Goal: Transaction & Acquisition: Purchase product/service

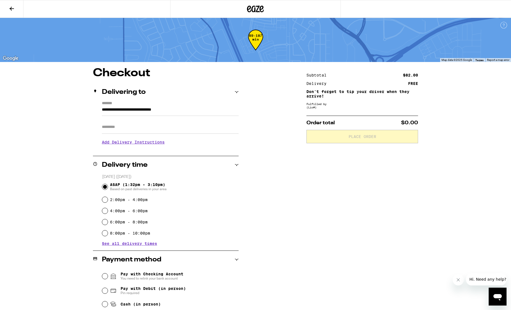
click at [259, 7] on icon at bounding box center [256, 9] width 8 height 7
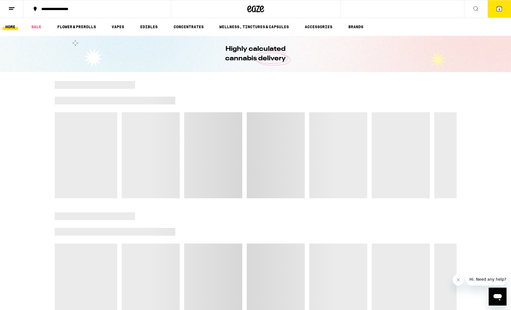
click at [499, 13] on button "8" at bounding box center [499, 8] width 23 height 17
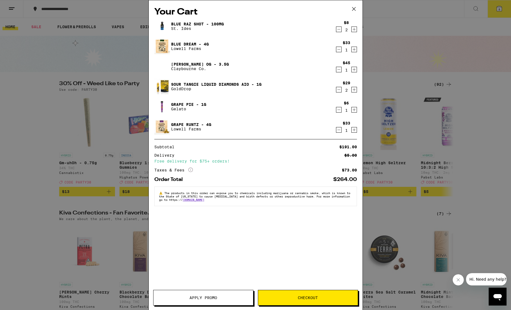
click at [339, 91] on icon "Decrement" at bounding box center [338, 89] width 5 height 7
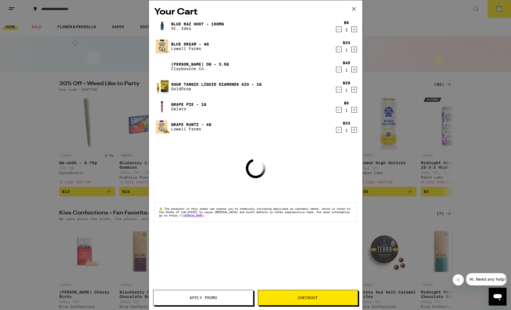
click at [339, 91] on icon "Decrement" at bounding box center [338, 89] width 5 height 7
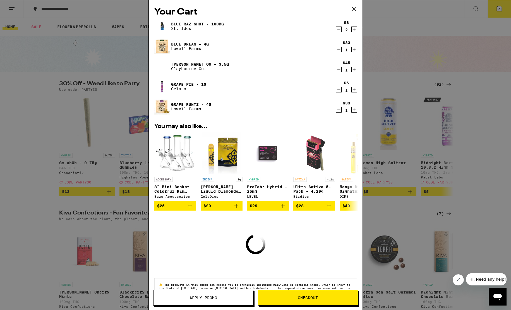
click at [340, 90] on icon "Decrement" at bounding box center [338, 89] width 5 height 7
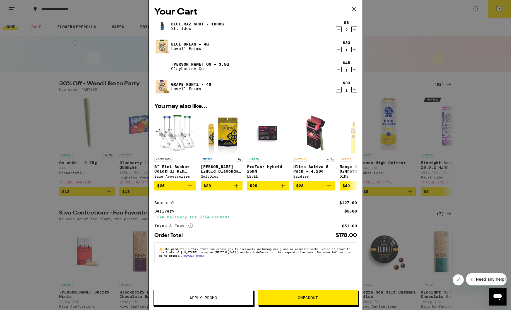
click at [338, 30] on icon "Decrement" at bounding box center [338, 29] width 5 height 7
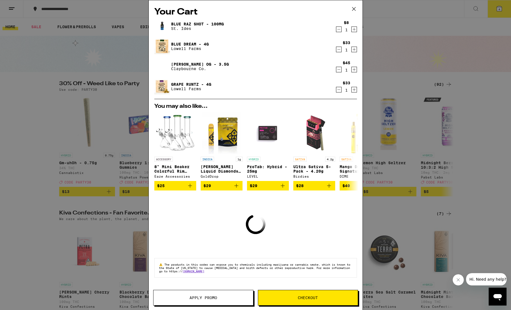
click at [338, 29] on icon "Decrement" at bounding box center [338, 29] width 5 height 7
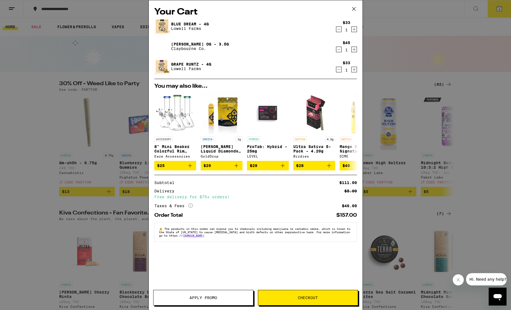
click at [337, 70] on icon "Decrement" at bounding box center [338, 69] width 5 height 7
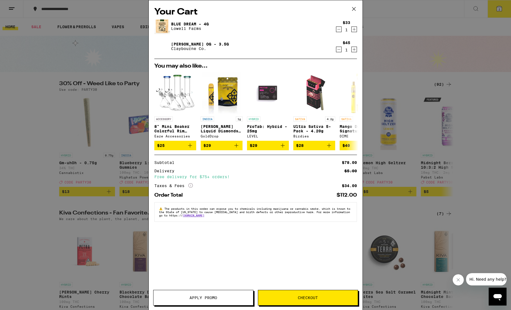
click at [319, 295] on button "Checkout" at bounding box center [308, 298] width 100 height 16
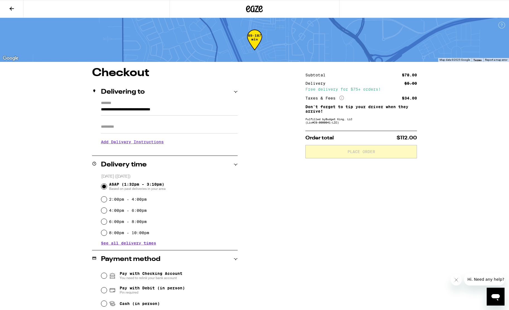
click at [125, 275] on span "Pay with Checking Account You need to relink your bank account" at bounding box center [151, 276] width 63 height 9
click at [107, 275] on input "Pay with Checking Account You need to relink your bank account" at bounding box center [104, 276] width 6 height 6
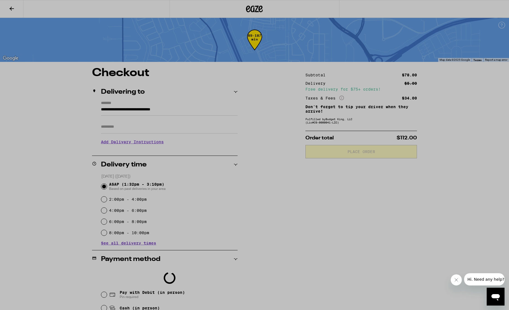
click at [316, 48] on div at bounding box center [254, 155] width 509 height 310
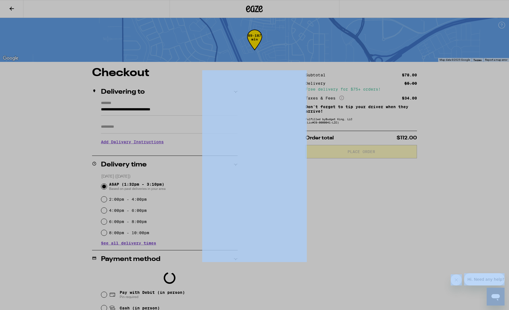
click at [316, 48] on div at bounding box center [254, 155] width 509 height 310
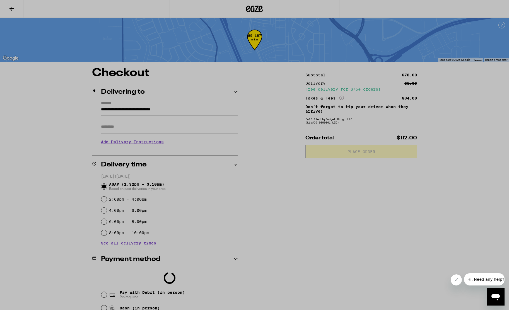
click at [316, 48] on div at bounding box center [254, 155] width 509 height 310
click at [332, 105] on div at bounding box center [254, 155] width 509 height 310
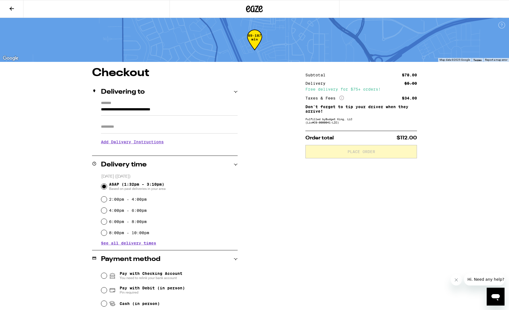
click at [174, 291] on span "Pay with Debit (in person)" at bounding box center [152, 288] width 65 height 4
click at [107, 291] on input "Pay with Debit (in person) Pin required" at bounding box center [104, 291] width 6 height 6
radio input "true"
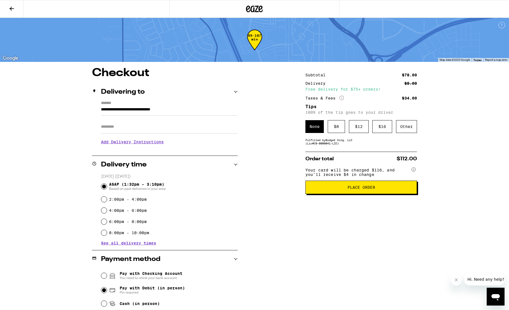
click at [351, 177] on span "Your card will be charged $116, and you’ll receive $4 in change" at bounding box center [358, 171] width 105 height 11
click at [351, 194] on button "Place Order" at bounding box center [362, 187] width 112 height 13
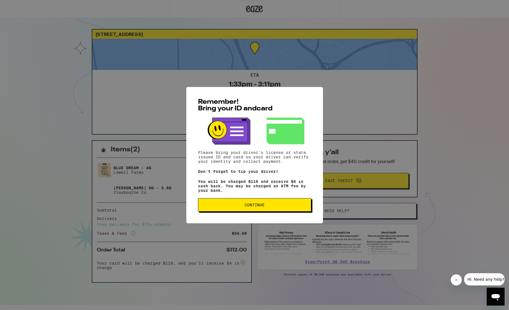
click at [244, 212] on button "Continue" at bounding box center [254, 204] width 113 height 13
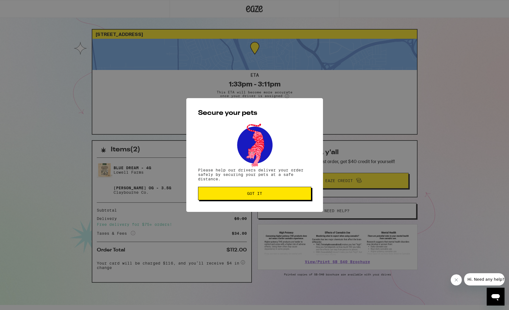
click at [249, 199] on button "Got it" at bounding box center [254, 193] width 113 height 13
